Goal: Check status: Check status

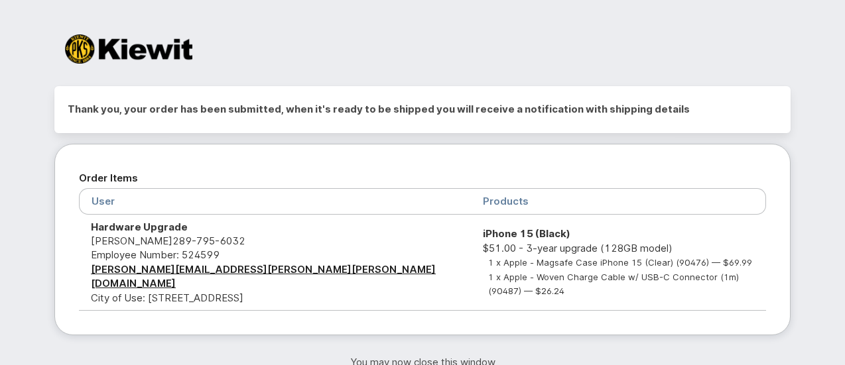
scroll to position [84, 0]
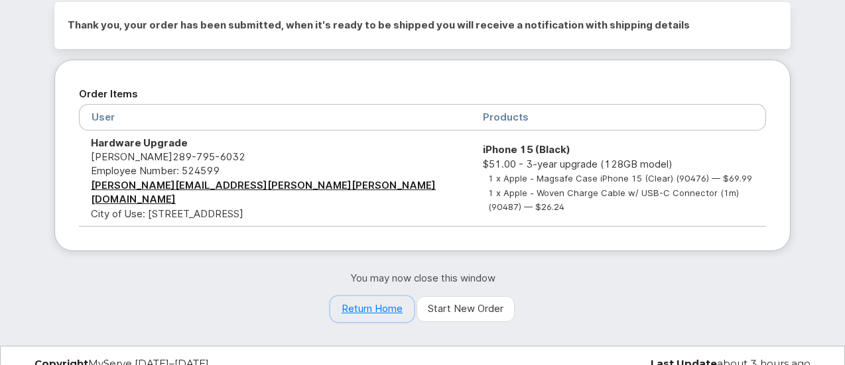
click at [391, 296] on link "Return Home" at bounding box center [372, 309] width 84 height 27
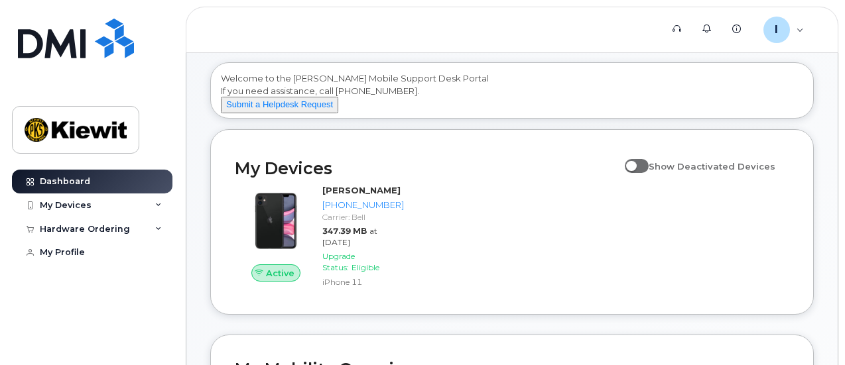
scroll to position [66, 0]
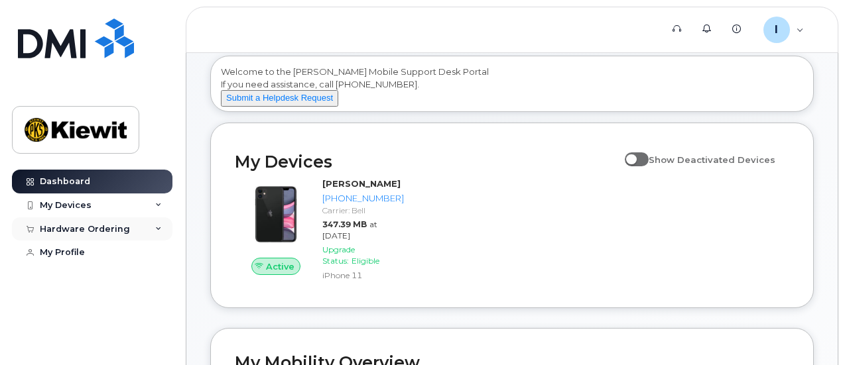
click at [131, 225] on div "Hardware Ordering" at bounding box center [92, 229] width 160 height 24
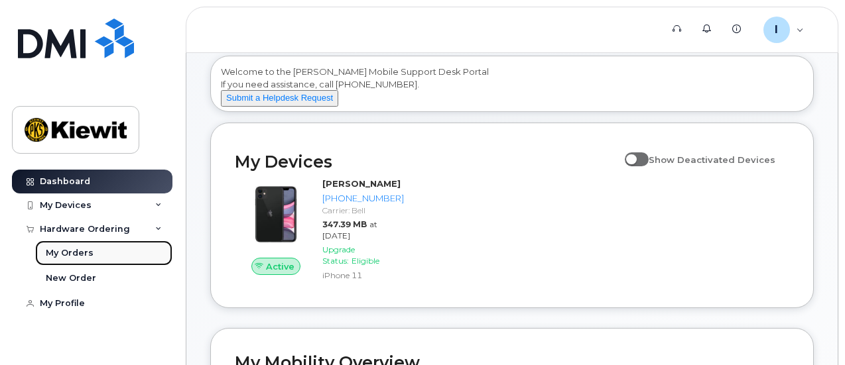
click at [110, 255] on link "My Orders" at bounding box center [103, 253] width 137 height 25
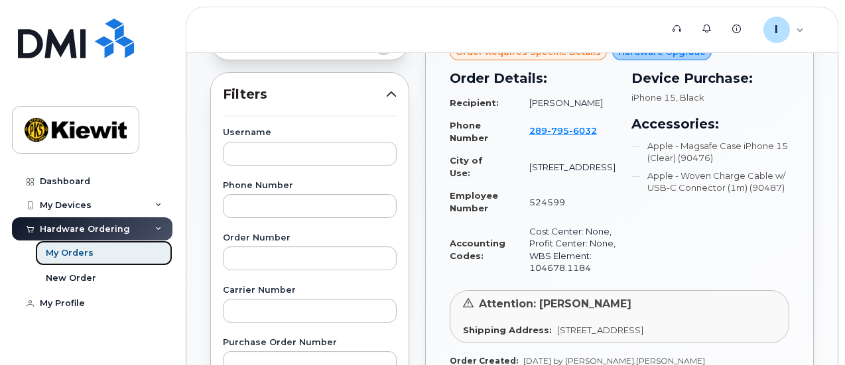
scroll to position [133, 0]
